Goal: Check status: Check status

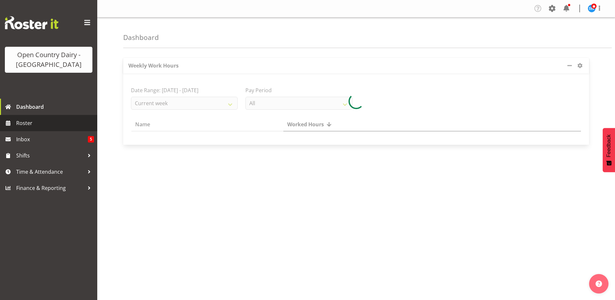
click at [22, 122] on span "Roster" at bounding box center [55, 123] width 78 height 10
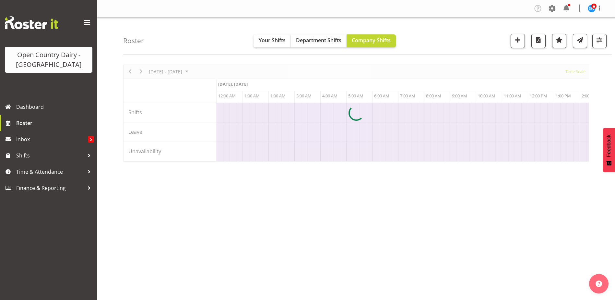
scroll to position [0, 3737]
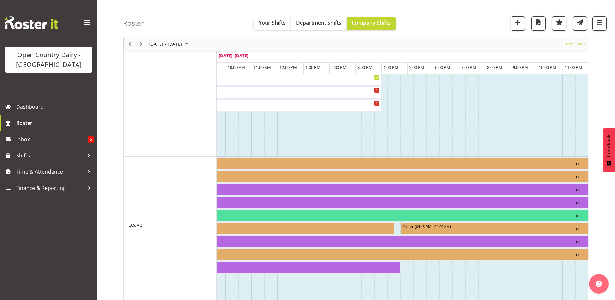
scroll to position [636, 0]
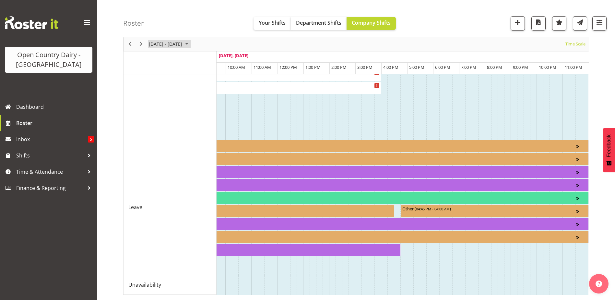
click at [183, 44] on span "[DATE] - [DATE]" at bounding box center [165, 44] width 35 height 8
click at [152, 129] on span "29" at bounding box center [156, 127] width 10 height 10
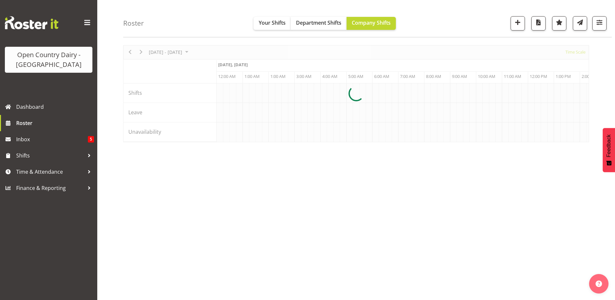
scroll to position [19, 0]
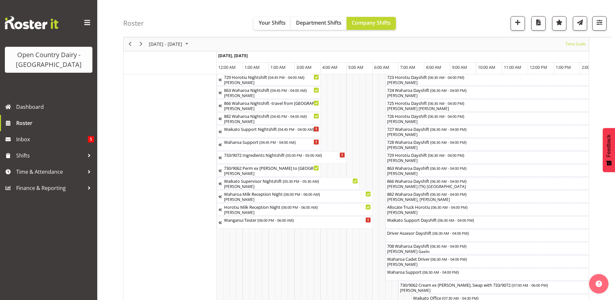
scroll to position [389, 0]
